Goal: Register for event/course

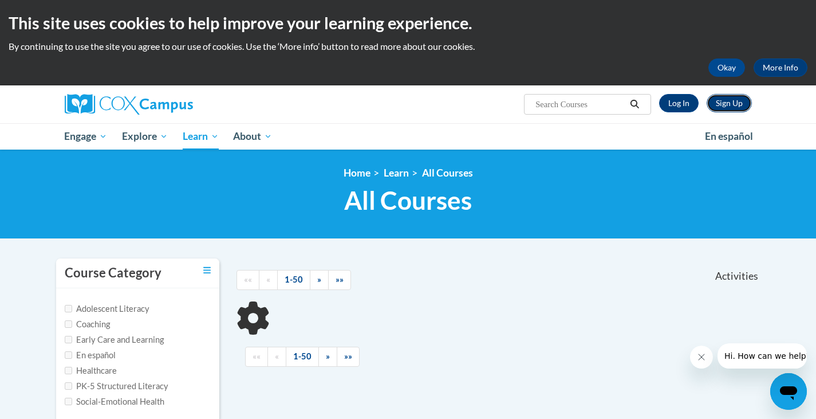
click at [746, 104] on link "Sign Up" at bounding box center [729, 103] width 45 height 18
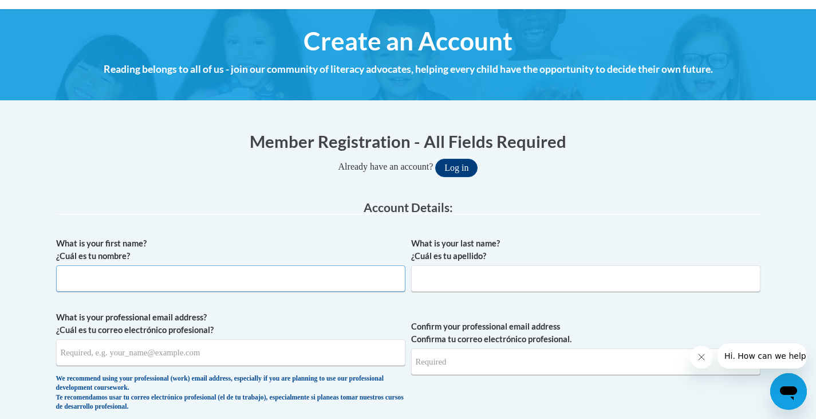
click at [236, 277] on input "What is your first name? ¿Cuál es tu nombre?" at bounding box center [230, 278] width 349 height 26
click at [196, 277] on input "What is your first name? ¿Cuál es tu nombre?" at bounding box center [230, 278] width 349 height 26
type input "Natasha"
type input "Costley"
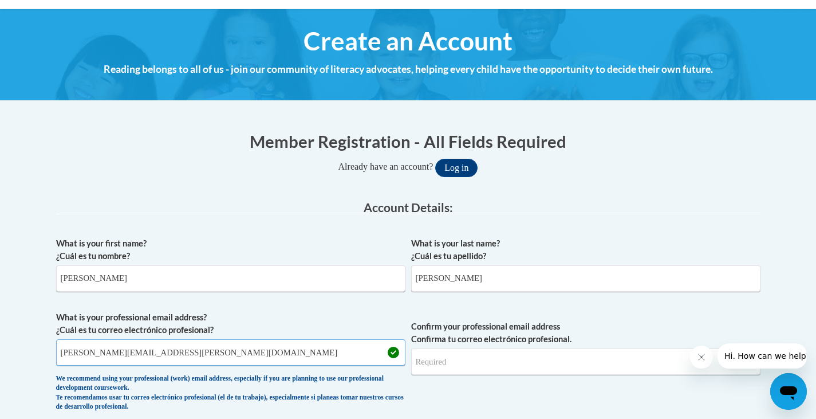
drag, startPoint x: 127, startPoint y: 354, endPoint x: 182, endPoint y: 339, distance: 57.1
click at [127, 353] on input "natasha.costley@cau.edu" at bounding box center [230, 352] width 349 height 26
type input "natasha.costley@students.cau.edu"
click at [449, 364] on input "Confirm your professional email address Confirma tu correo electrónico profesio…" at bounding box center [585, 361] width 349 height 26
drag, startPoint x: 214, startPoint y: 356, endPoint x: 0, endPoint y: 367, distance: 214.0
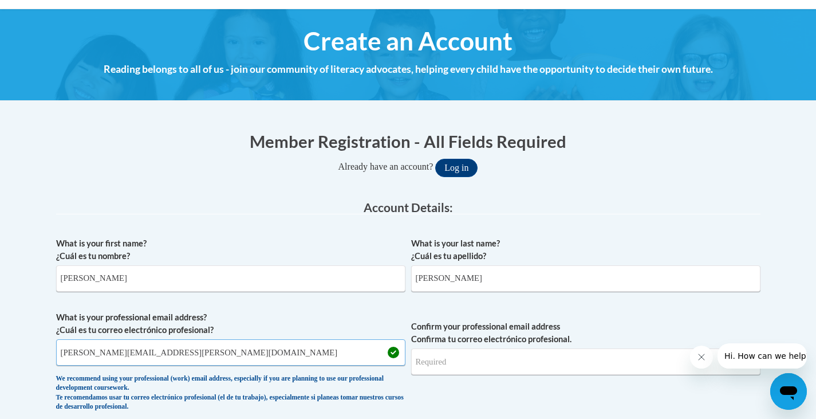
click at [474, 363] on input "Confirm your professional email address Confirma tu correo electrónico profesio…" at bounding box center [585, 361] width 349 height 26
click at [438, 375] on span "Confirm your professional email address Confirma tu correo electrónico profesio…" at bounding box center [585, 364] width 349 height 106
click at [446, 363] on input "Confirm your professional email address Confirma tu correo electrónico profesio…" at bounding box center [585, 361] width 349 height 26
type input "natasha.costley@students.cau.edu"
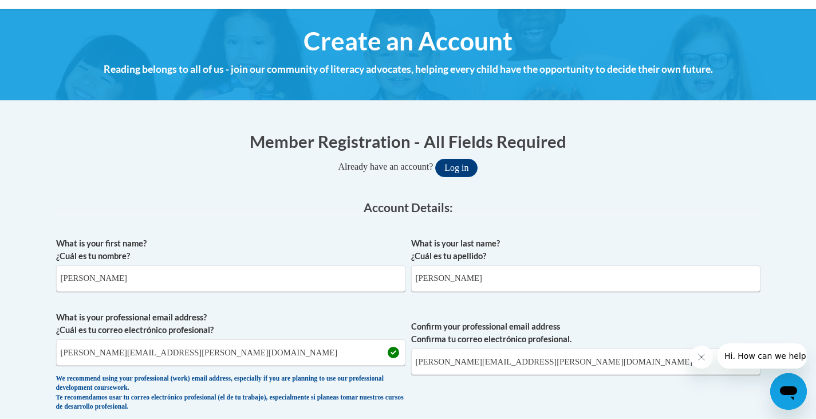
click at [651, 403] on span "Confirm your professional email address Confirma tu correo electrónico profesio…" at bounding box center [585, 364] width 349 height 106
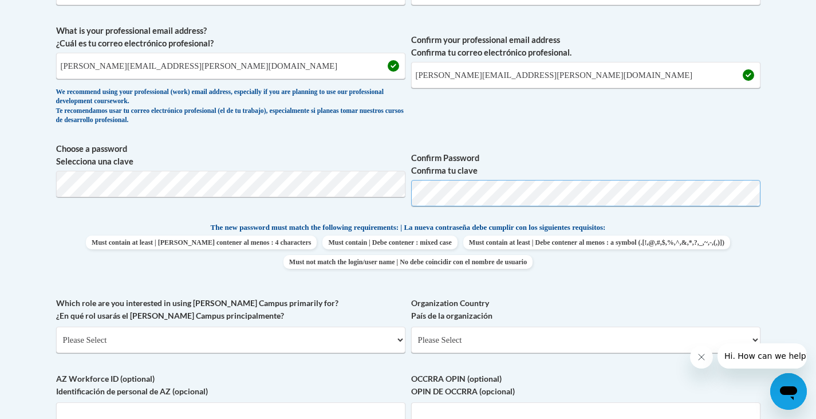
scroll to position [458, 0]
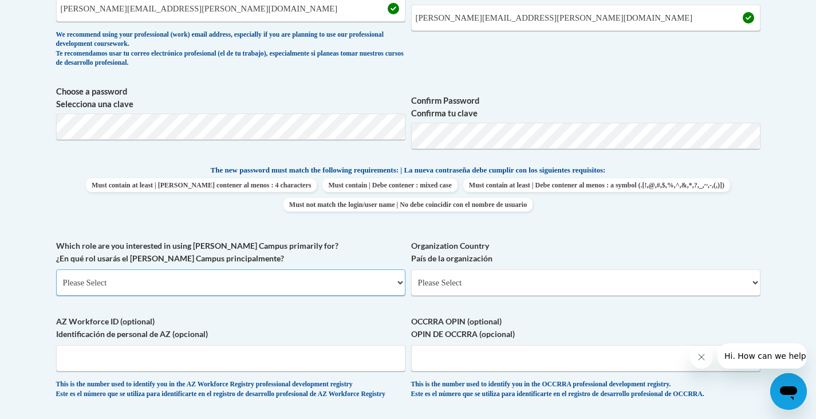
click at [70, 283] on select "Please Select College/University | Colegio/Universidad Community/Nonprofit Part…" at bounding box center [230, 282] width 349 height 26
select select "5a18ea06-2b54-4451-96f2-d152daf9eac5"
click at [56, 269] on select "Please Select College/University | Colegio/Universidad Community/Nonprofit Part…" at bounding box center [230, 282] width 349 height 26
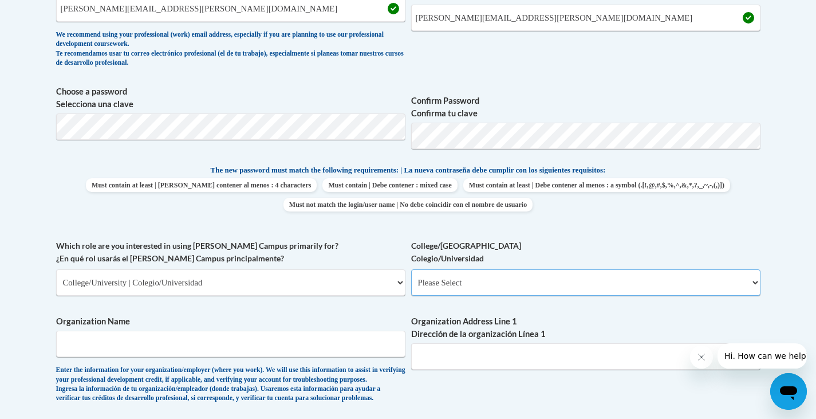
click at [442, 286] on select "Please Select College/University Staff | Empleado universitario College/Univers…" at bounding box center [585, 282] width 349 height 26
select select "99b32b07-cffc-426c-8bf6-0cd77760d84b"
click at [411, 269] on select "Please Select College/University Staff | Empleado universitario College/Univers…" at bounding box center [585, 282] width 349 height 26
click at [211, 334] on input "Organization Name" at bounding box center [230, 344] width 349 height 26
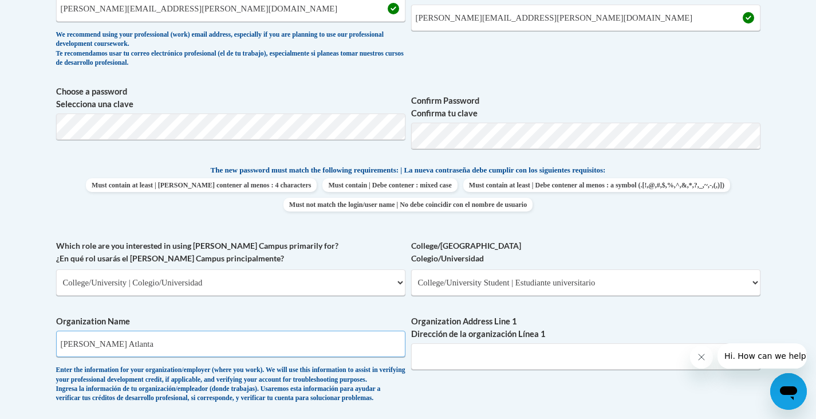
type input "Clark Atlanta"
click at [484, 355] on input "Organization Address Line 1 Dirección de la organización Línea 1" at bounding box center [585, 356] width 349 height 26
paste input "223 James P. Brawley Dr., S.W.. Atlanta, Georgia 30314"
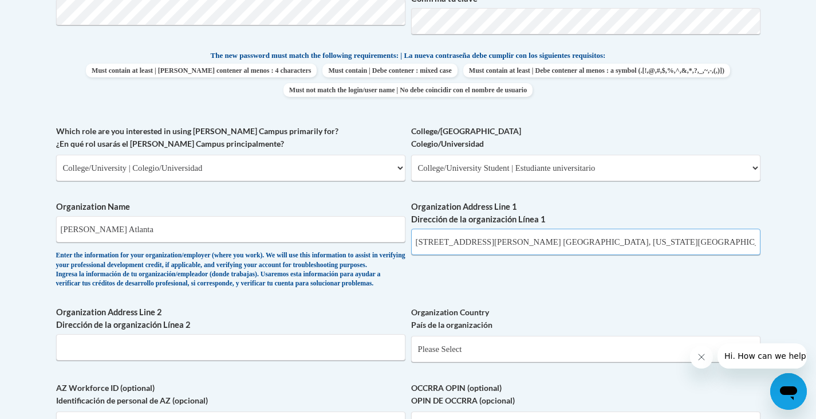
scroll to position [630, 0]
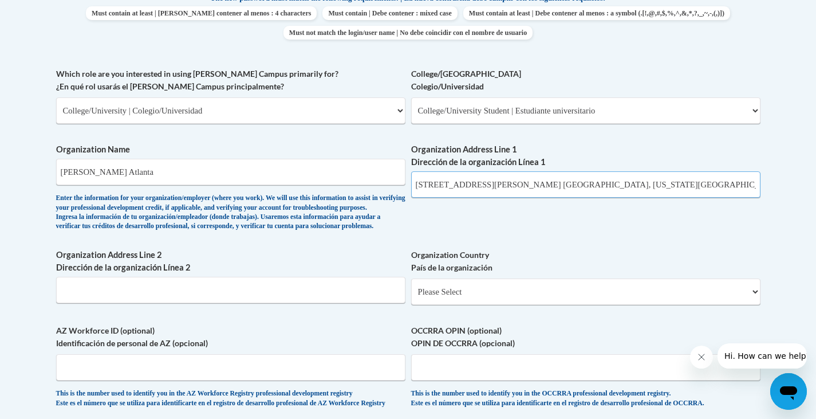
type input "223 James P. Brawley Dr., S.W.. Atlanta, Georgia 30314"
click at [484, 305] on select "Please Select United States | Estados Unidos Outside of the United States | Fue…" at bounding box center [585, 291] width 349 height 26
select select "ad49bcad-a171-4b2e-b99c-48b446064914"
click at [411, 297] on select "Please Select United States | Estados Unidos Outside of the United States | Fue…" at bounding box center [585, 291] width 349 height 26
select select
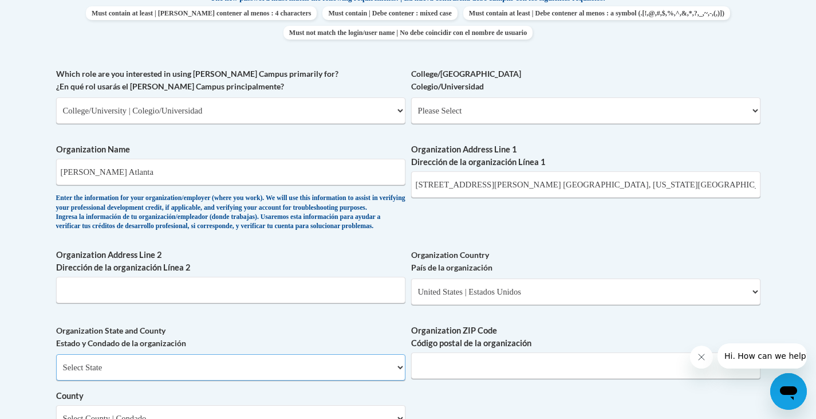
click at [254, 380] on select "Select State Alabama Alaska Arizona Arkansas California Colorado Connecticut De…" at bounding box center [230, 367] width 349 height 26
select select "Georgia"
click at [56, 373] on select "Select State Alabama Alaska Arizona Arkansas California Colorado Connecticut De…" at bounding box center [230, 367] width 349 height 26
click at [461, 376] on input "Organization ZIP Code Código postal de la organización" at bounding box center [585, 365] width 349 height 26
click at [468, 379] on input "Organization ZIP Code Código postal de la organización" at bounding box center [585, 365] width 349 height 26
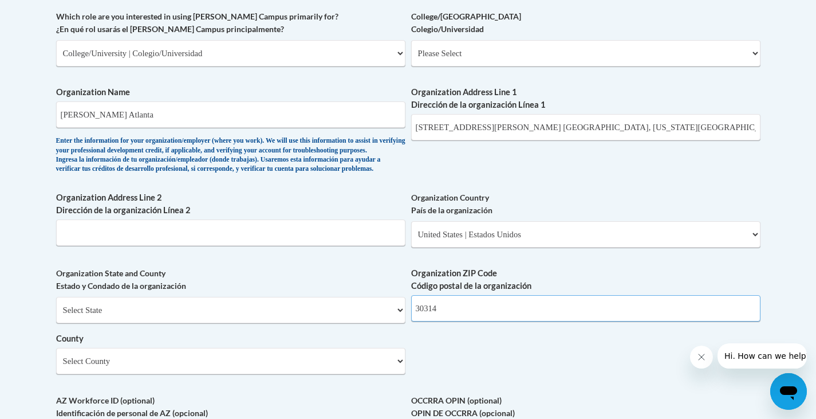
scroll to position [745, 0]
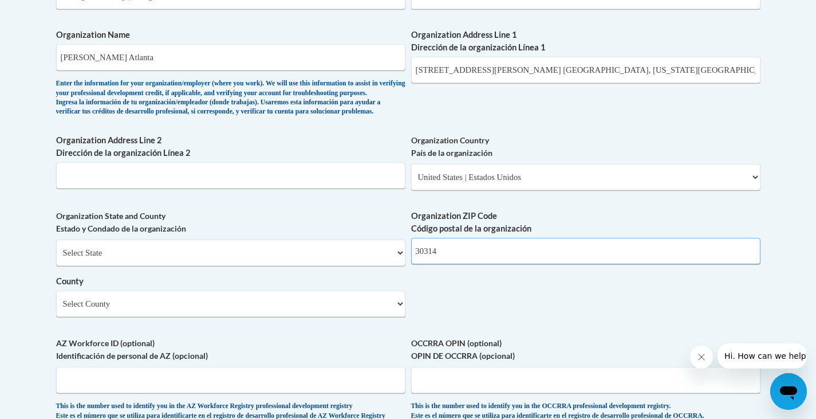
type input "30314"
click at [128, 317] on select "Select County Appling Atkinson Bacon Baker Baldwin Banks Barrow Bartow Ben Hill…" at bounding box center [230, 303] width 349 height 26
click at [40, 296] on body "This site uses cookies to help improve your learning experience. By continuing …" at bounding box center [408, 108] width 816 height 1707
click at [100, 317] on select "Select County Appling Atkinson Bacon Baker Baldwin Banks Barrow Bartow Ben Hill…" at bounding box center [230, 303] width 349 height 26
select select "Fulton"
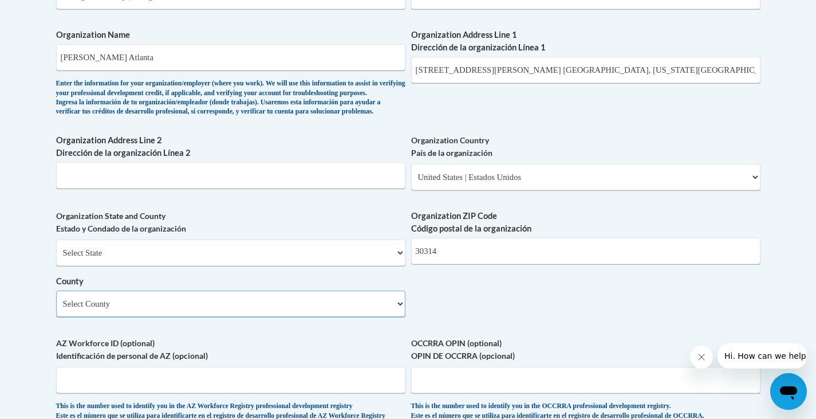
click at [56, 309] on select "Select County Appling Atkinson Bacon Baker Baldwin Banks Barrow Bartow Ben Hill…" at bounding box center [230, 303] width 349 height 26
click at [499, 325] on div "What is your first name? ¿Cuál es tu nombre? Natasha What is your last name? ¿C…" at bounding box center [408, 16] width 705 height 831
drag, startPoint x: 659, startPoint y: 67, endPoint x: 512, endPoint y: 80, distance: 148.4
click at [512, 80] on input "223 James P. Brawley Dr., S.W.. Atlanta, Georgia 30314" at bounding box center [585, 70] width 349 height 26
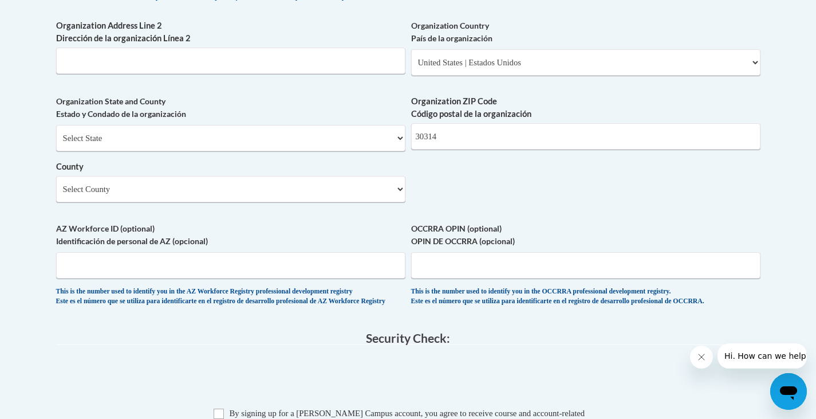
scroll to position [974, 0]
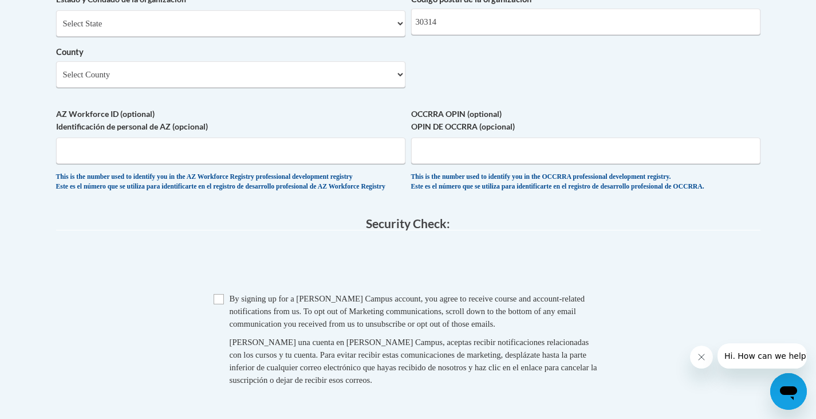
type input "223 James P. Brawley Dr."
click at [215, 304] on input "Checkbox" at bounding box center [219, 299] width 10 height 10
checkbox input "true"
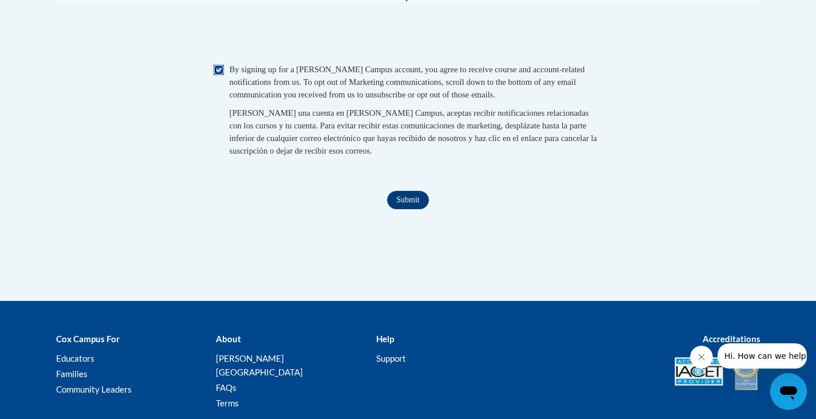
scroll to position [1260, 0]
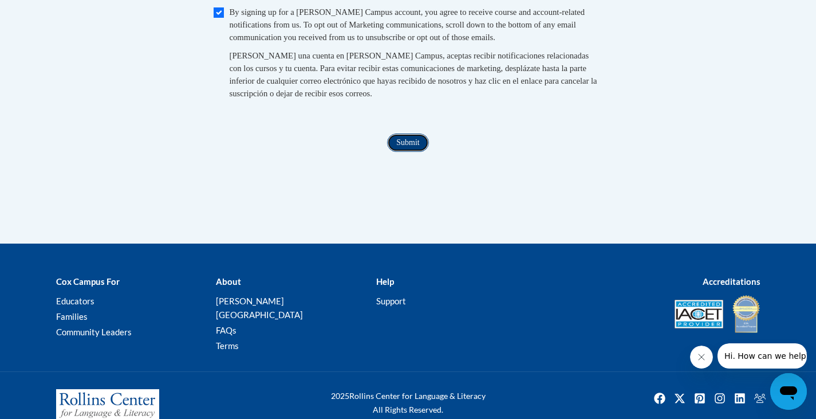
click at [404, 152] on input "Submit" at bounding box center [407, 142] width 41 height 18
